Goal: Book appointment/travel/reservation

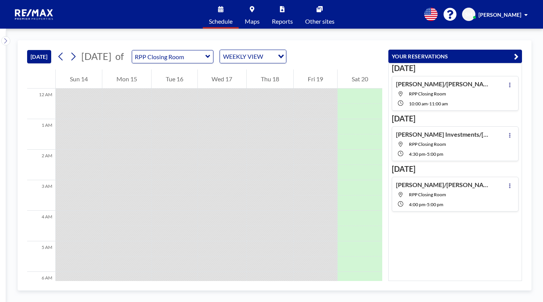
scroll to position [382, 0]
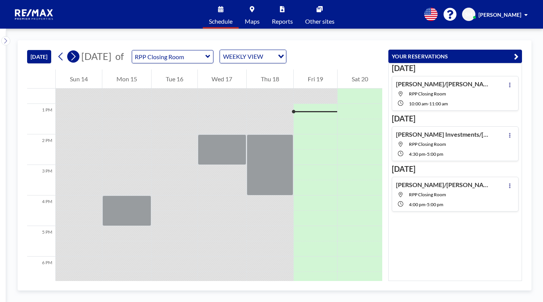
click at [74, 58] on icon at bounding box center [73, 56] width 7 height 11
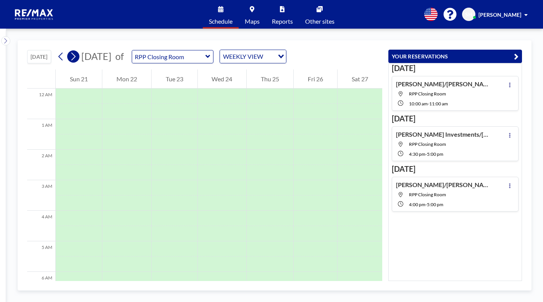
scroll to position [229, 0]
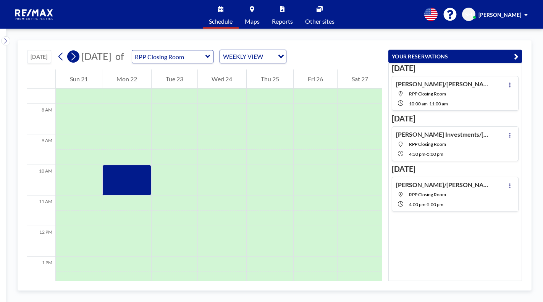
click at [73, 58] on icon at bounding box center [73, 56] width 7 height 11
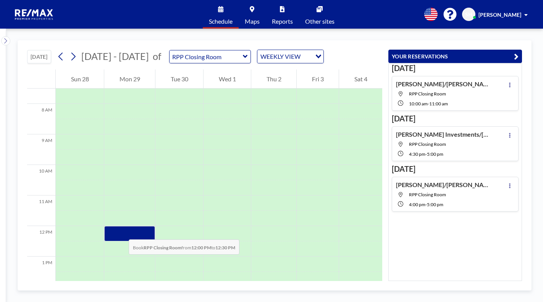
click at [121, 232] on div at bounding box center [129, 233] width 51 height 15
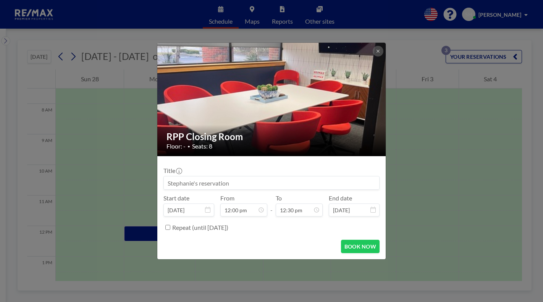
click at [183, 181] on input at bounding box center [272, 183] width 216 height 13
click at [227, 184] on input at bounding box center [272, 183] width 216 height 13
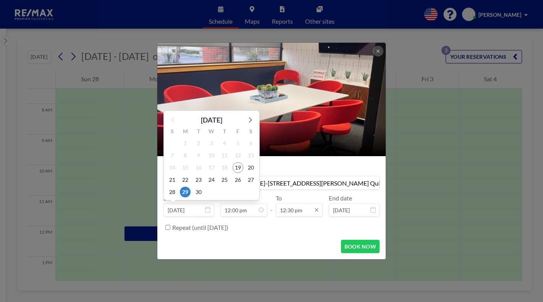
type input "[PERSON_NAME]/[PERSON_NAME]-[STREET_ADDRESS][PERSON_NAME] Quinet"
click at [298, 211] on input "12:30 pm" at bounding box center [299, 210] width 47 height 13
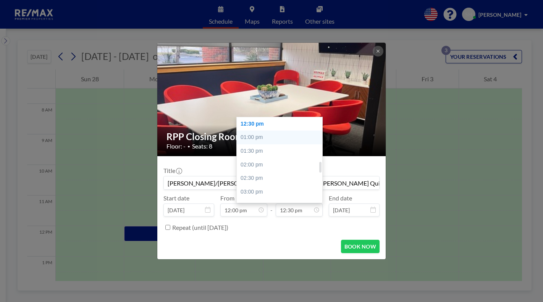
click at [264, 136] on div "01:00 pm" at bounding box center [281, 138] width 89 height 14
type input "01:00 pm"
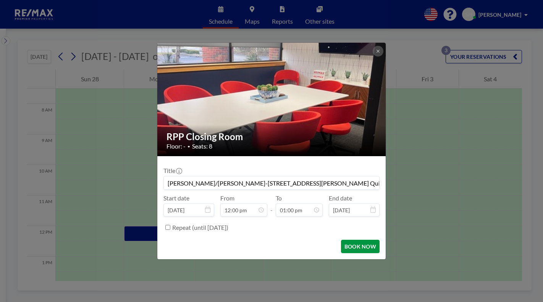
click at [354, 246] on button "BOOK NOW" at bounding box center [360, 246] width 39 height 13
